Goal: Task Accomplishment & Management: Complete application form

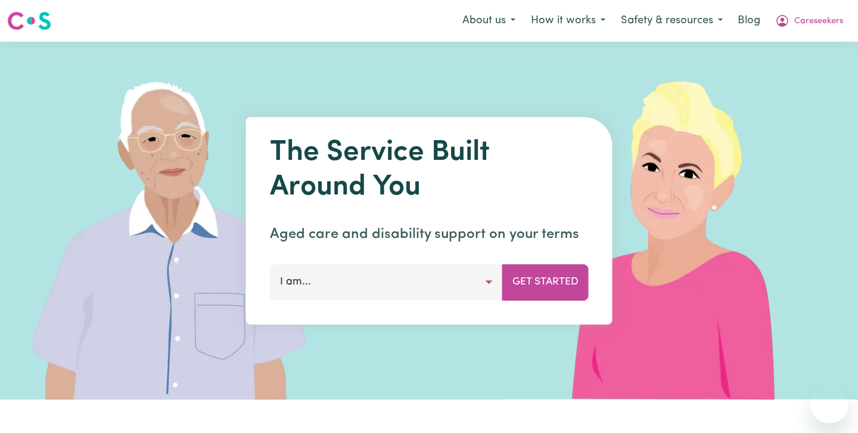
click at [804, 20] on span "Careseekers" at bounding box center [818, 21] width 49 height 13
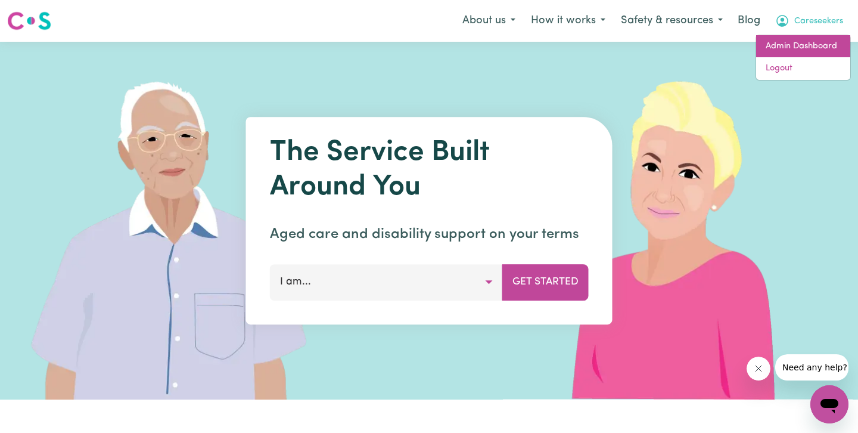
click at [802, 49] on link "Admin Dashboard" at bounding box center [803, 46] width 94 height 23
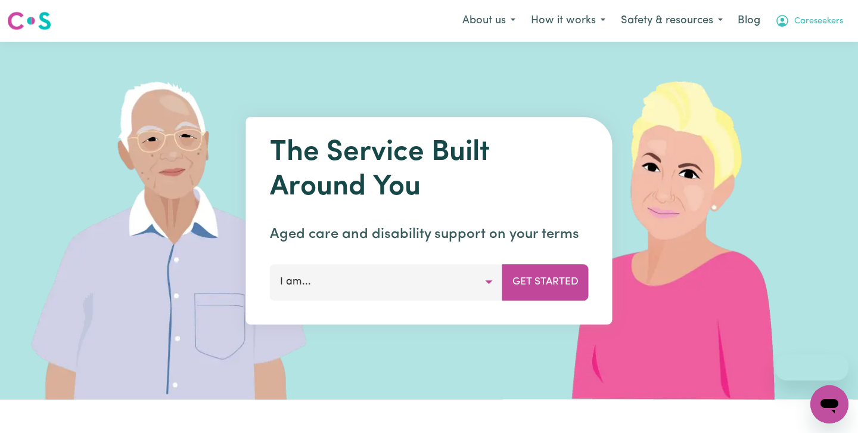
click at [831, 21] on span "Careseekers" at bounding box center [818, 21] width 49 height 13
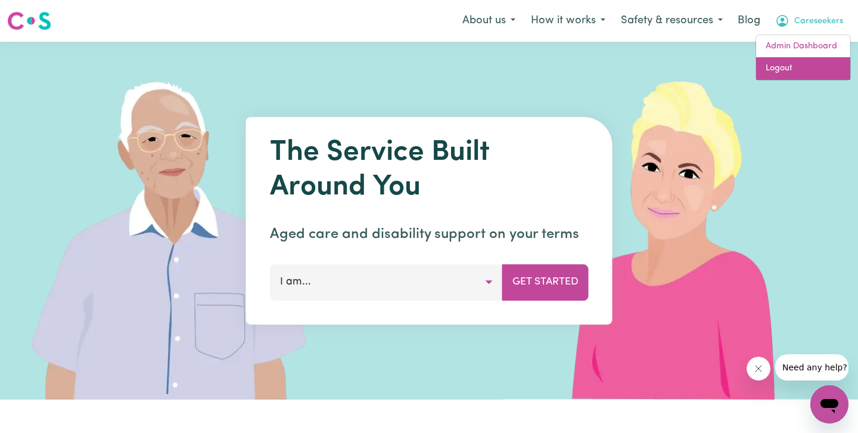
click at [807, 66] on link "Logout" at bounding box center [803, 68] width 94 height 23
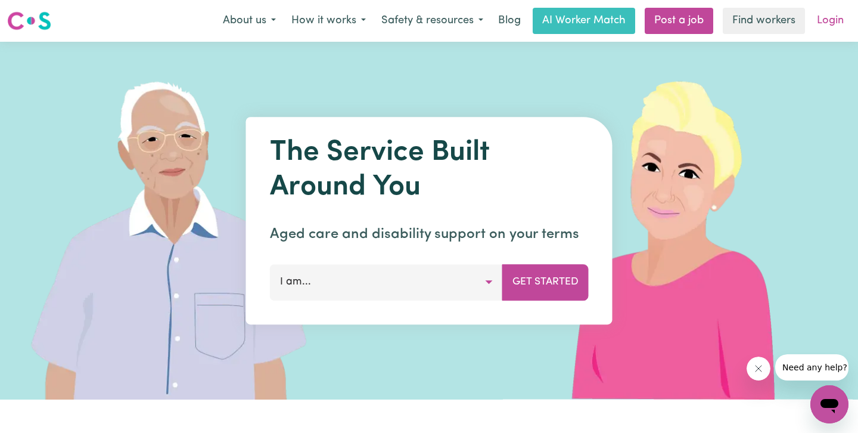
click at [833, 11] on link "Login" at bounding box center [830, 21] width 41 height 26
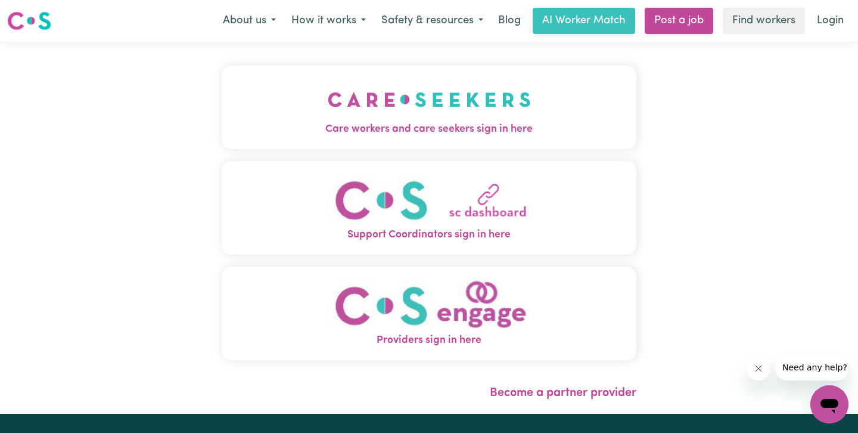
click at [328, 116] on img "Care workers and care seekers sign in here" at bounding box center [429, 99] width 203 height 44
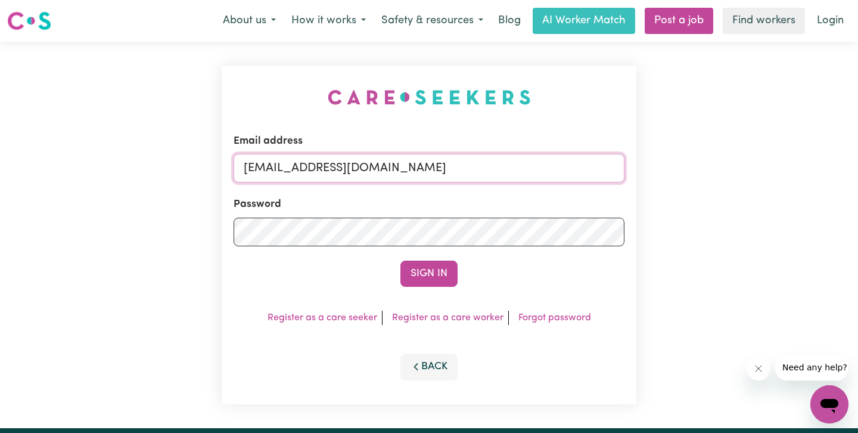
drag, startPoint x: 430, startPoint y: 173, endPoint x: 108, endPoint y: 166, distance: 321.8
click at [112, 166] on div "Email address [EMAIL_ADDRESS][DOMAIN_NAME] Password Sign In Register as a care …" at bounding box center [429, 235] width 858 height 386
paste input "[EMAIL_ADDRESS][DOMAIN_NAME]"
type input "superuser~[EMAIL_ADDRESS][DOMAIN_NAME]"
click at [400, 260] on button "Sign In" at bounding box center [428, 273] width 57 height 26
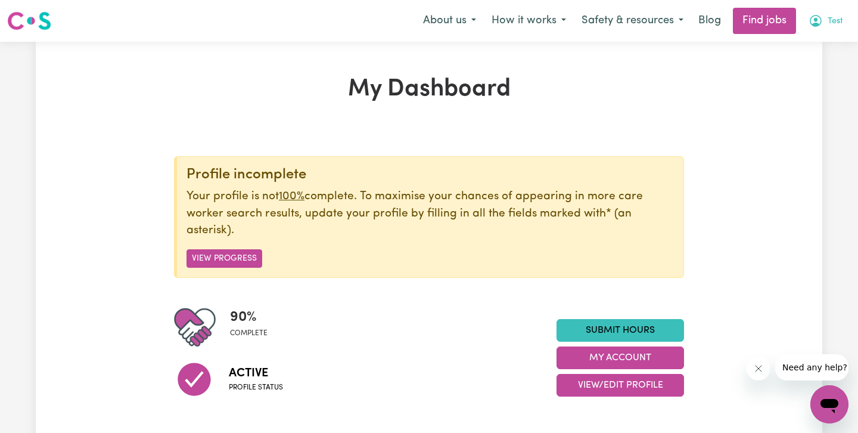
click at [826, 15] on button "Test" at bounding box center [826, 20] width 50 height 25
click at [810, 48] on link "My Account" at bounding box center [803, 46] width 94 height 23
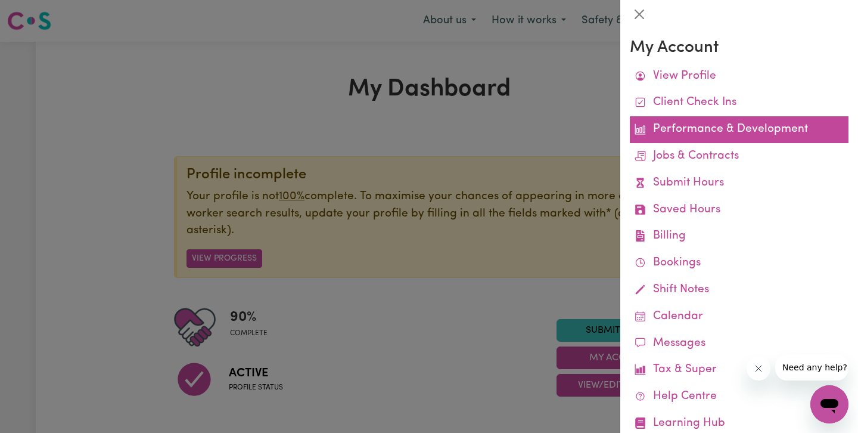
click at [748, 134] on link "Performance & Development" at bounding box center [739, 129] width 219 height 27
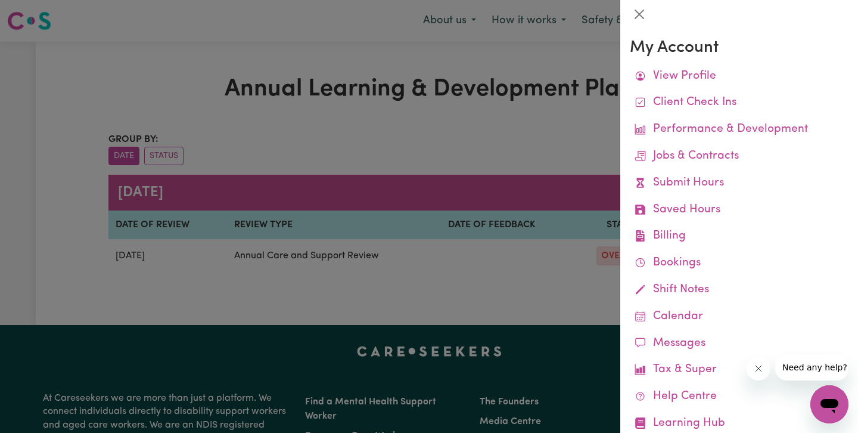
click at [409, 160] on div at bounding box center [429, 216] width 858 height 433
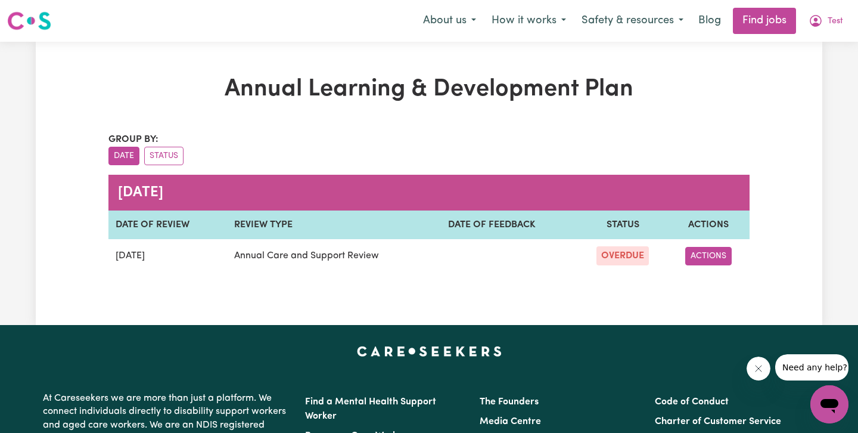
click at [710, 247] on button "ACTIONS" at bounding box center [708, 256] width 46 height 18
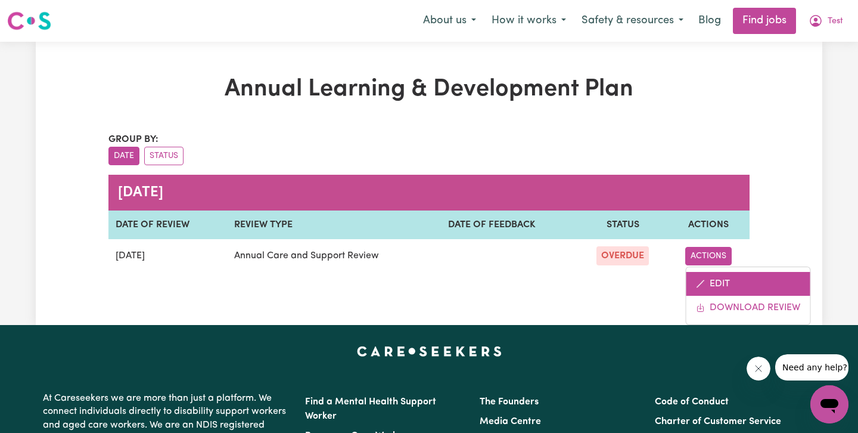
click at [711, 275] on link "EDIT" at bounding box center [748, 284] width 124 height 24
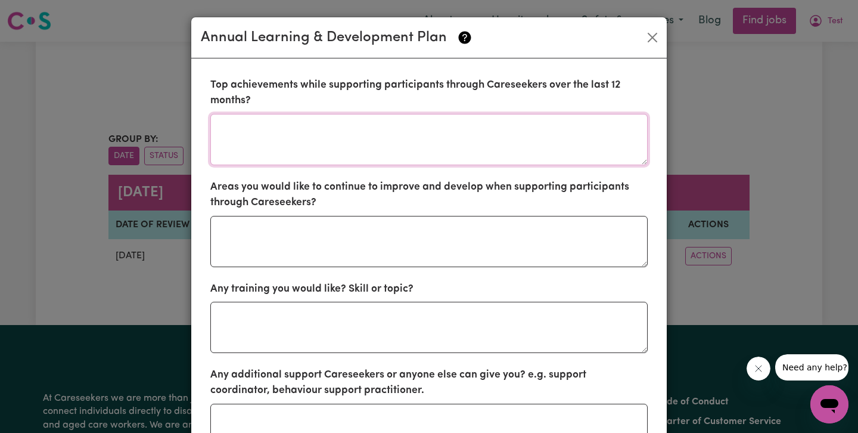
click at [325, 135] on textarea at bounding box center [428, 139] width 437 height 51
type textarea "i"
type textarea "I feel like I really helped my client reach her goals"
click at [294, 231] on textarea at bounding box center [428, 241] width 437 height 51
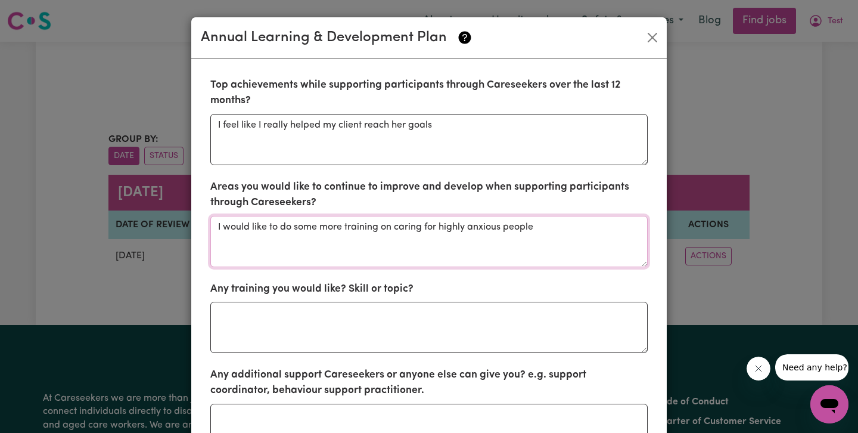
type textarea "I would like to do some more training on caring for highly anxious people."
drag, startPoint x: 558, startPoint y: 228, endPoint x: 173, endPoint y: 219, distance: 384.4
click at [173, 219] on div "Annual Learning & Development Plan Top achievements while supporting participan…" at bounding box center [429, 216] width 858 height 433
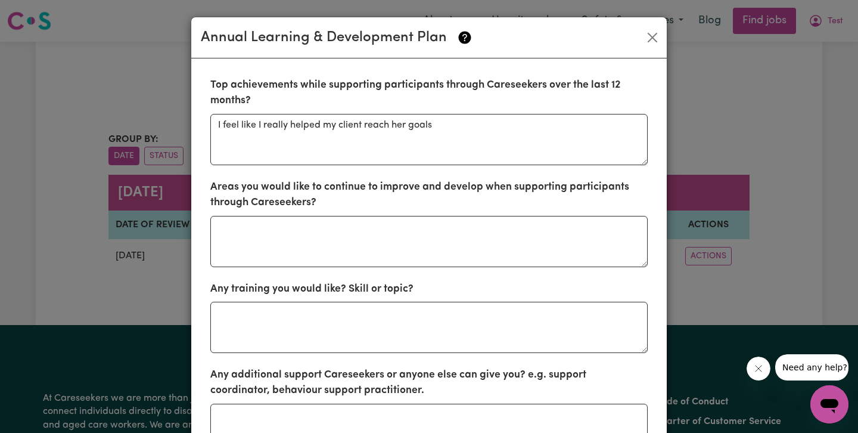
click at [295, 355] on form "Top achievements while supporting participants through Careseekers over the las…" at bounding box center [428, 337] width 437 height 520
click at [295, 325] on textarea at bounding box center [428, 327] width 437 height 51
paste textarea "I would like to do some more training on caring for highly anxious people."
type textarea "I would like to do some more training on caring for highly anxious people."
click at [294, 216] on textarea at bounding box center [428, 241] width 437 height 51
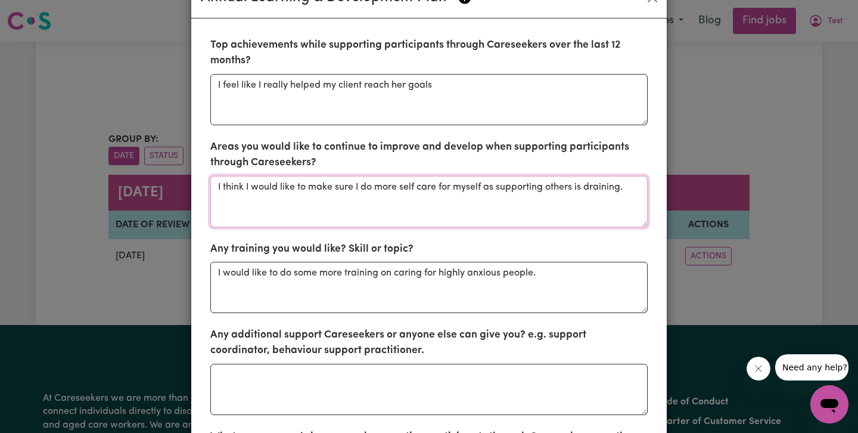
scroll to position [53, 0]
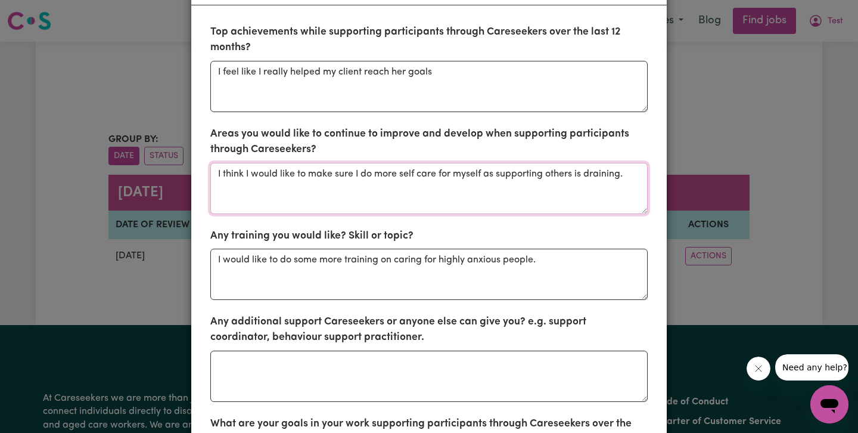
type textarea "I think I would like to make sure I do more self care for myself as supporting …"
click at [280, 369] on textarea at bounding box center [428, 375] width 437 height 51
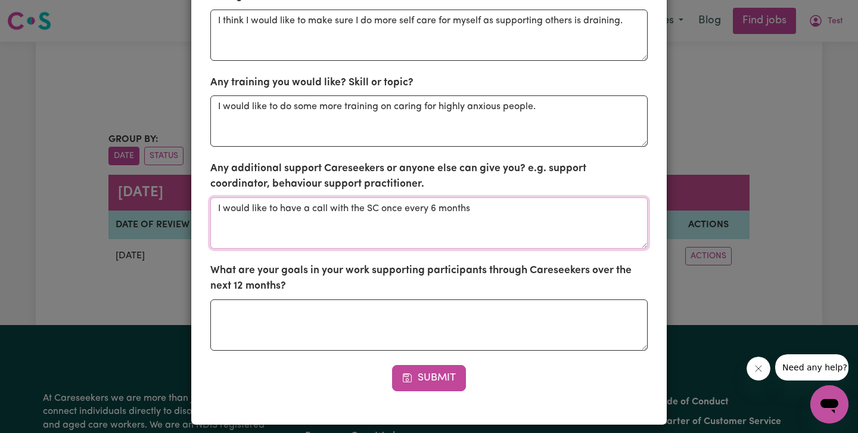
scroll to position [215, 0]
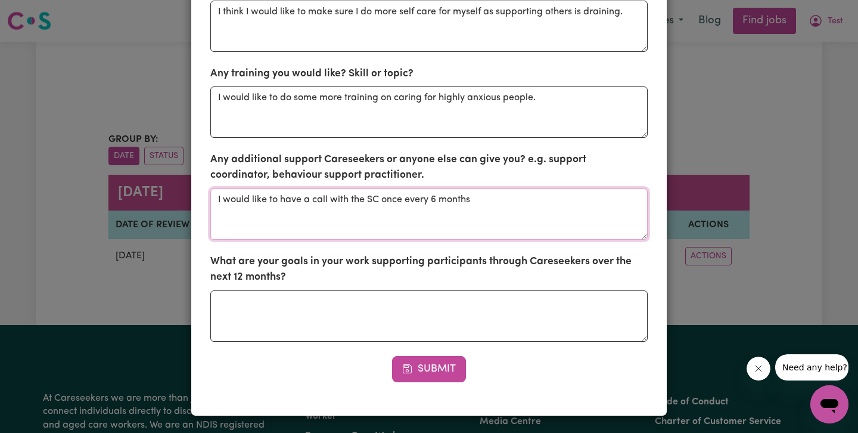
type textarea "I would like to have a call with the SC once every 6 months"
click at [285, 310] on textarea at bounding box center [428, 315] width 437 height 51
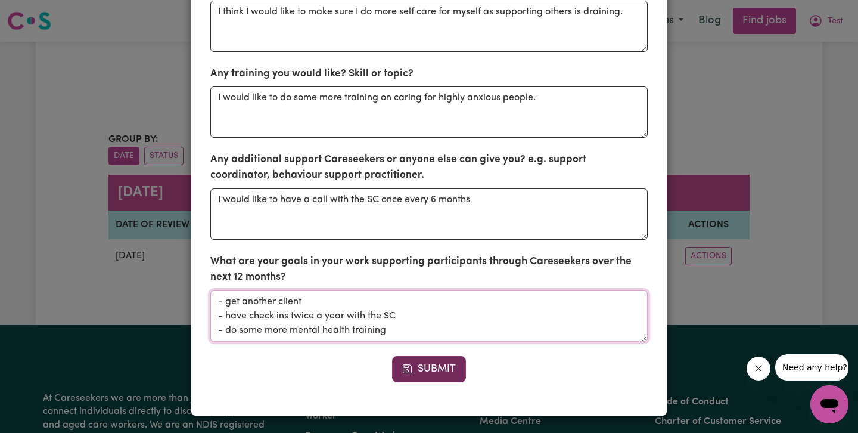
type textarea "- get another client - have check ins twice a year with the SC - do some more m…"
click at [455, 375] on button "Submit" at bounding box center [429, 369] width 74 height 26
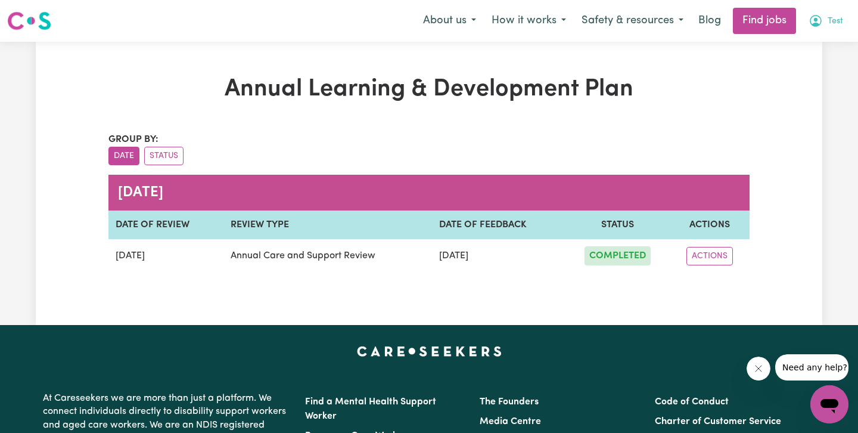
click at [818, 24] on icon "My Account" at bounding box center [816, 21] width 12 height 12
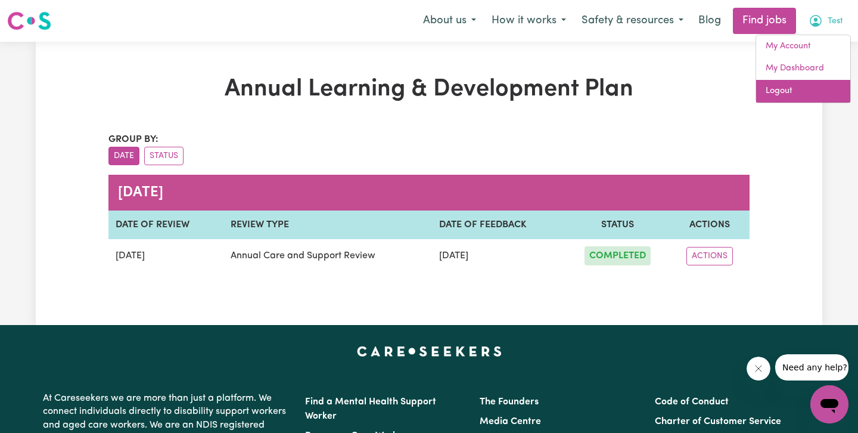
click at [815, 82] on link "Logout" at bounding box center [803, 91] width 94 height 23
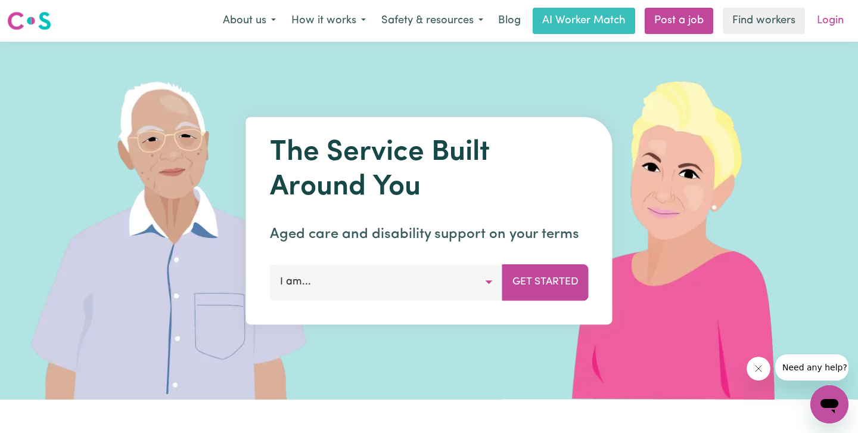
click at [837, 16] on link "Login" at bounding box center [830, 21] width 41 height 26
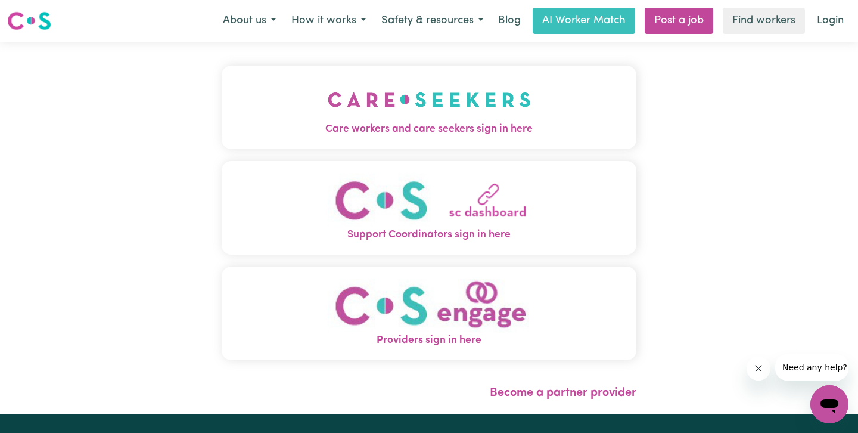
click at [347, 118] on img "Care workers and care seekers sign in here" at bounding box center [429, 99] width 203 height 44
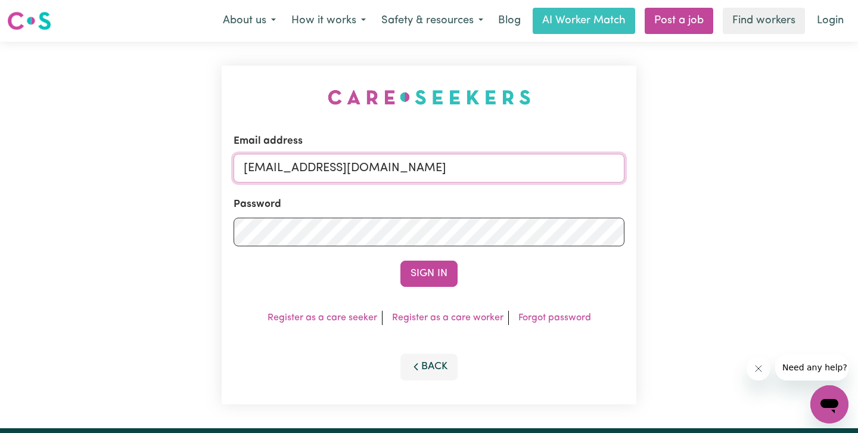
drag, startPoint x: 431, startPoint y: 163, endPoint x: 44, endPoint y: 160, distance: 386.7
click at [52, 162] on div "Email address [EMAIL_ADDRESS][DOMAIN_NAME] Password Sign In Register as a care …" at bounding box center [429, 235] width 858 height 386
paste input "I would like to do some more training on caring for highly anxious people."
drag, startPoint x: 303, startPoint y: 167, endPoint x: 330, endPoint y: 167, distance: 27.4
click at [330, 167] on input "superuser~flo" at bounding box center [429, 168] width 391 height 29
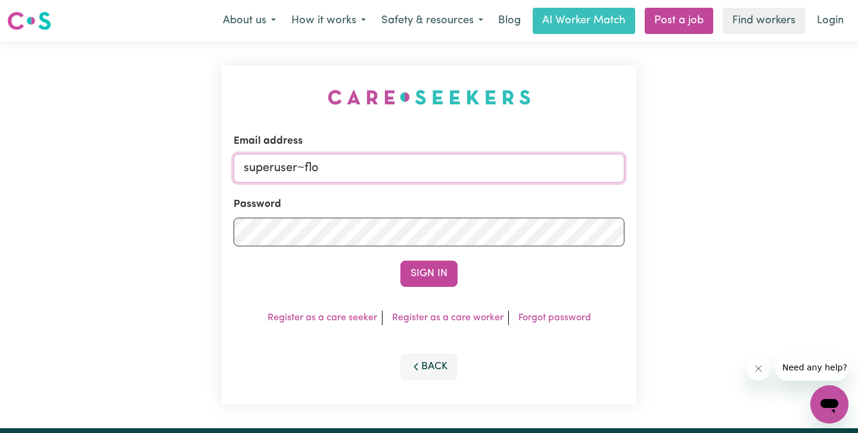
paste input "[EMAIL_ADDRESS][DOMAIN_NAME]"
type input "superuser~[EMAIL_ADDRESS][DOMAIN_NAME]"
click at [400, 260] on button "Sign In" at bounding box center [428, 273] width 57 height 26
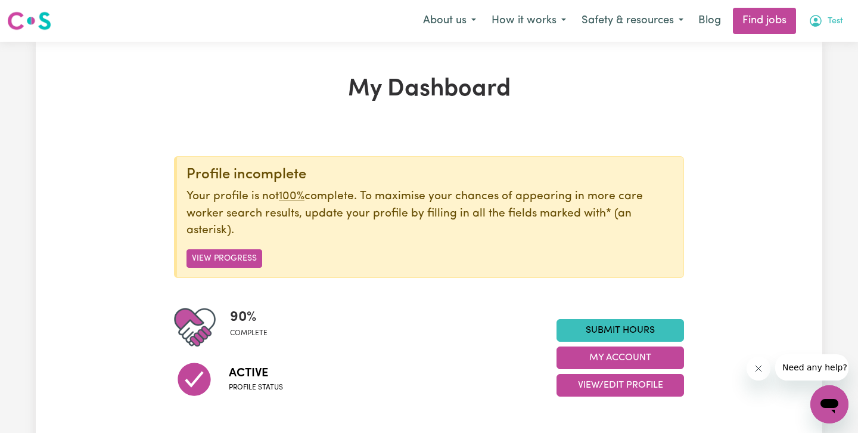
click at [831, 23] on span "Test" at bounding box center [835, 21] width 15 height 13
click at [829, 38] on link "My Account" at bounding box center [803, 46] width 94 height 23
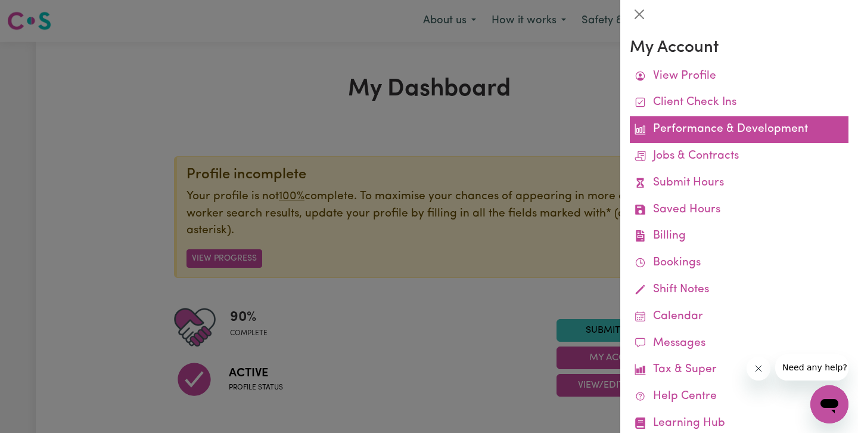
click at [756, 125] on link "Performance & Development" at bounding box center [739, 129] width 219 height 27
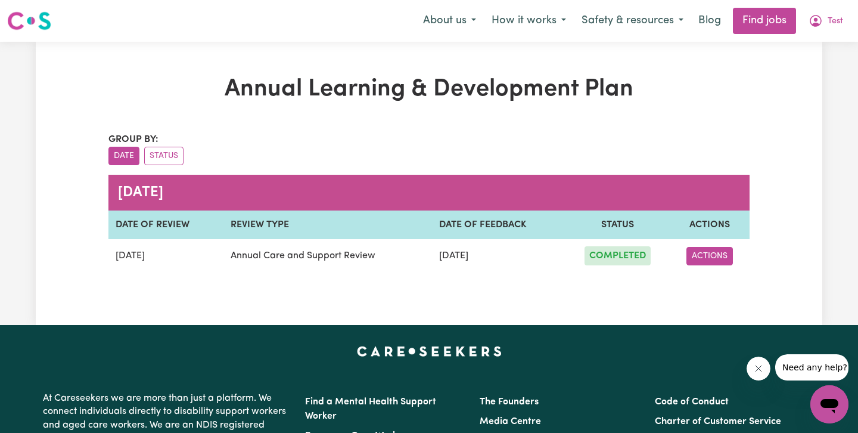
click at [702, 260] on button "ACTIONS" at bounding box center [709, 256] width 46 height 18
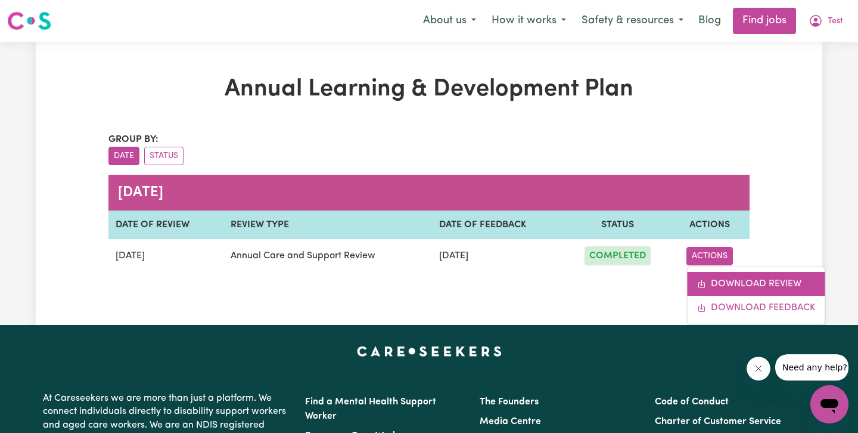
click at [713, 279] on link "DOWNLOAD REVIEW" at bounding box center [756, 284] width 138 height 24
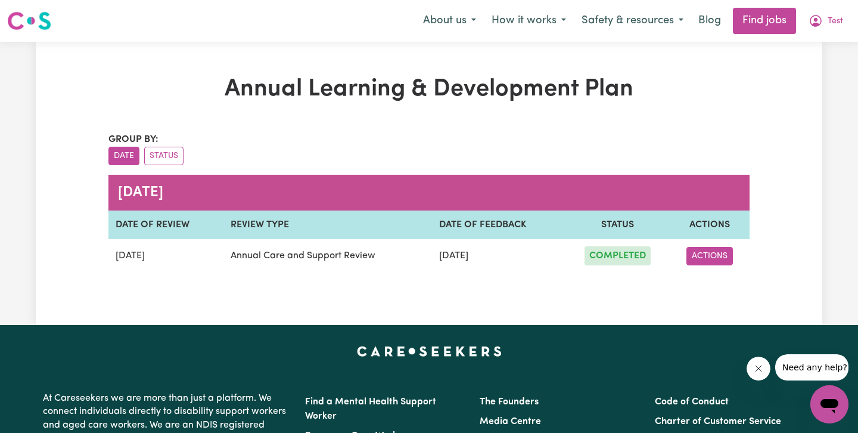
click at [714, 251] on button "ACTIONS" at bounding box center [709, 256] width 46 height 18
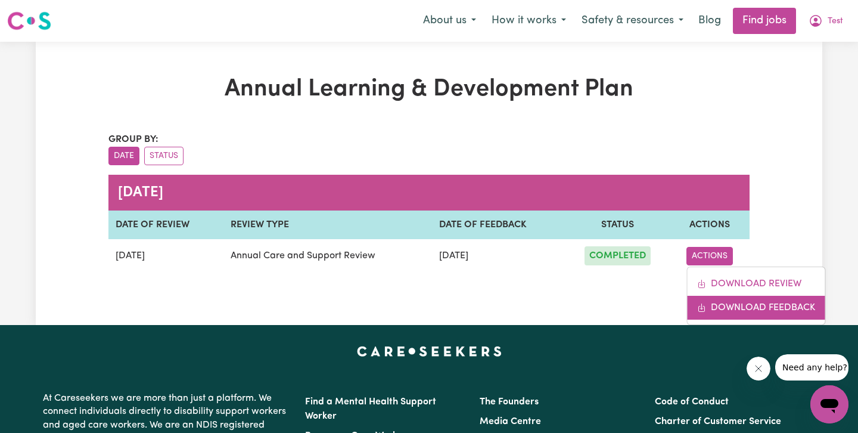
click at [731, 303] on link "DOWNLOAD FEEDBACK" at bounding box center [756, 308] width 138 height 24
